Goal: Task Accomplishment & Management: Manage account settings

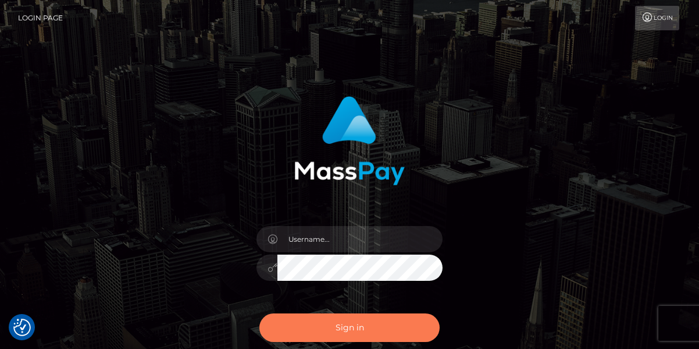
click at [310, 319] on button "Sign in" at bounding box center [350, 327] width 180 height 29
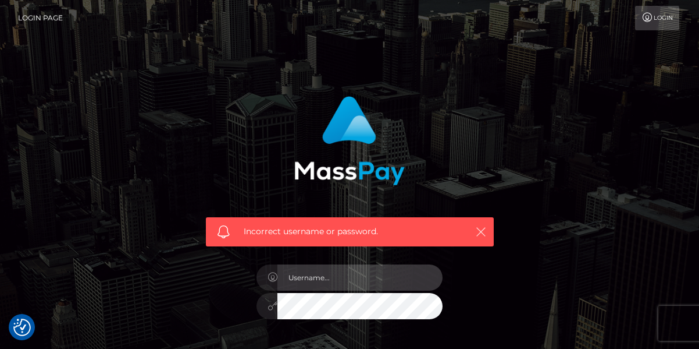
type input "rebzab27@gmail.com"
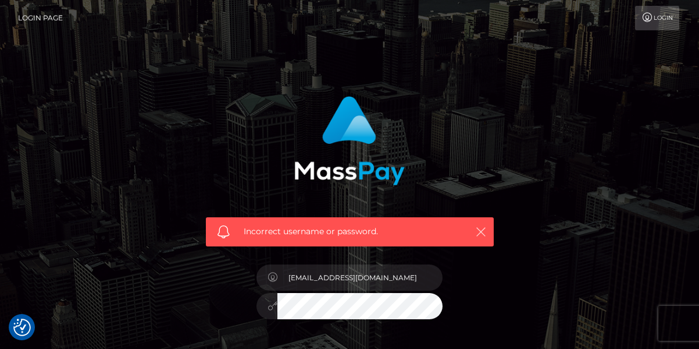
click at [484, 237] on button "button" at bounding box center [481, 231] width 15 height 15
click at [484, 233] on icon "button" at bounding box center [481, 232] width 12 height 12
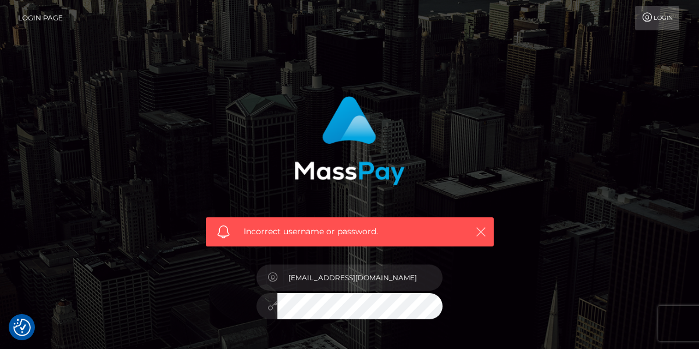
click at [484, 233] on icon "button" at bounding box center [481, 232] width 12 height 12
